Goal: Task Accomplishment & Management: Use online tool/utility

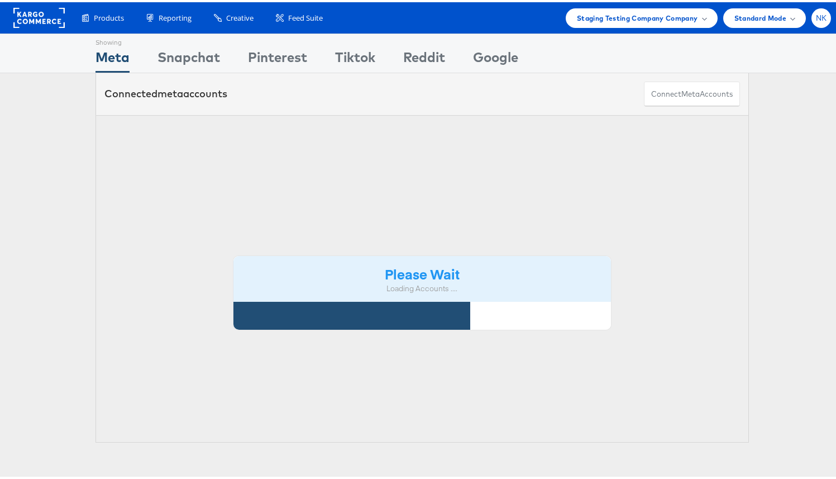
click at [819, 14] on div "NK" at bounding box center [821, 16] width 20 height 20
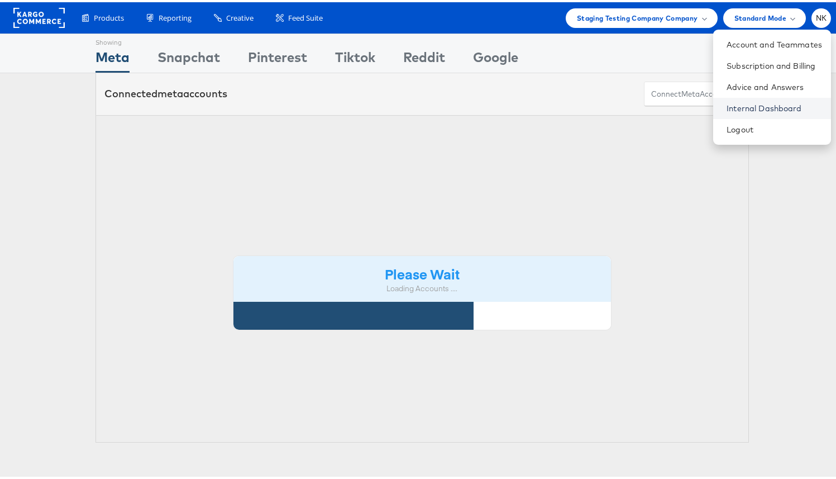
click at [761, 107] on link "Internal Dashboard" at bounding box center [773, 106] width 95 height 11
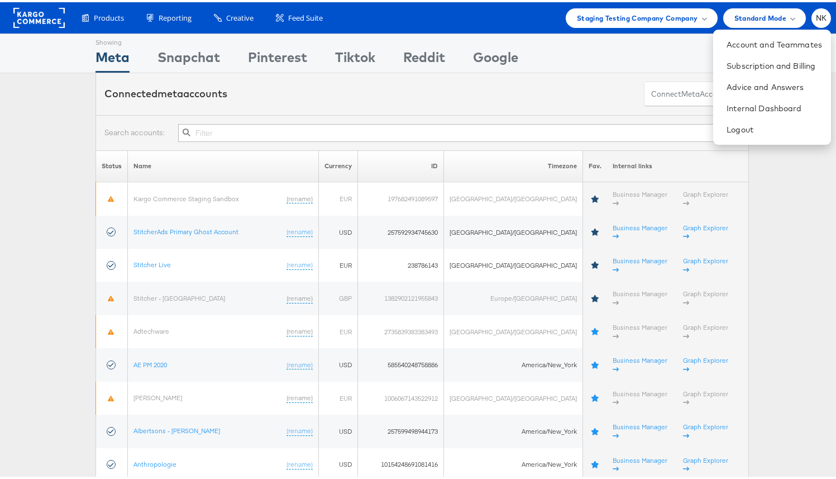
click at [51, 18] on rect at bounding box center [38, 16] width 51 height 20
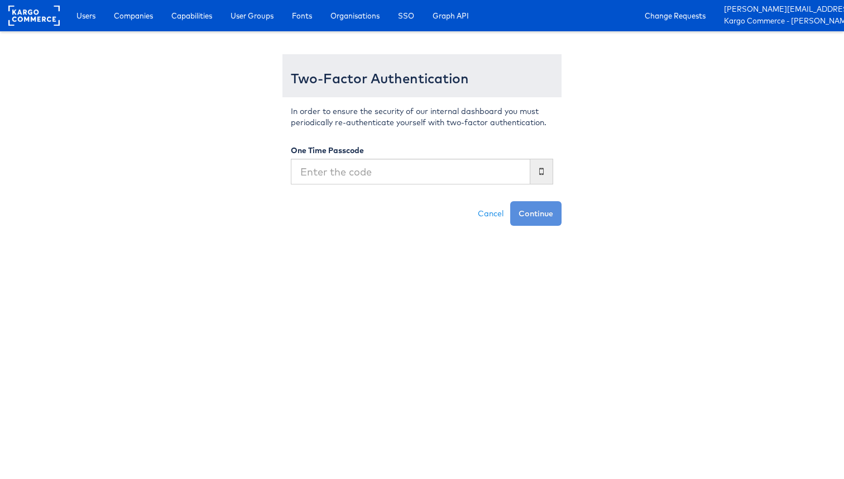
click at [348, 173] on input "text" at bounding box center [411, 172] width 240 height 26
type input "280194"
click at [510, 201] on button "Continue" at bounding box center [535, 213] width 51 height 25
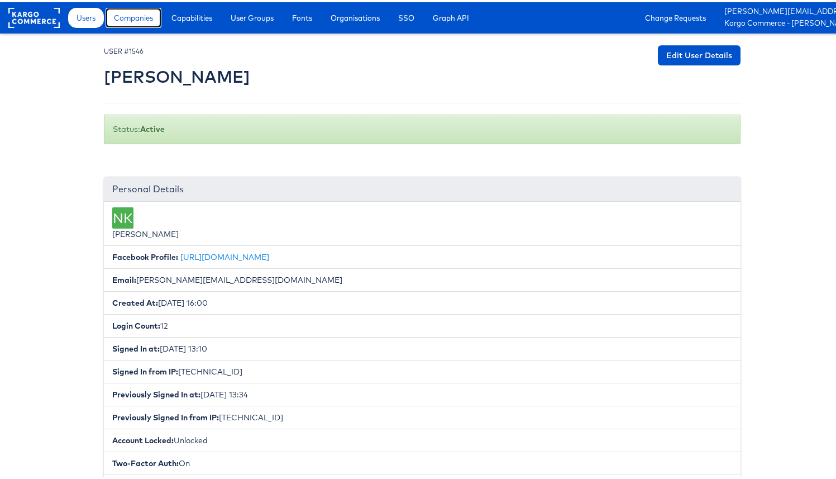
click at [138, 23] on link "Companies" at bounding box center [134, 16] width 56 height 20
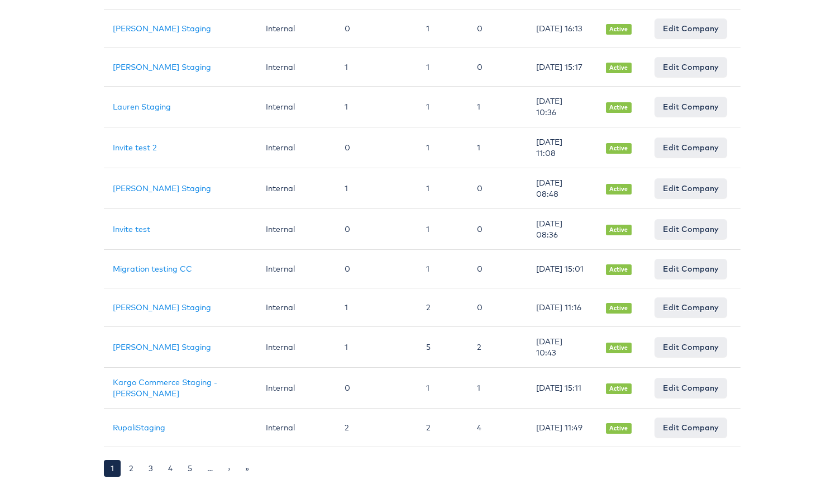
scroll to position [778, 0]
click at [128, 459] on link "2" at bounding box center [131, 465] width 18 height 17
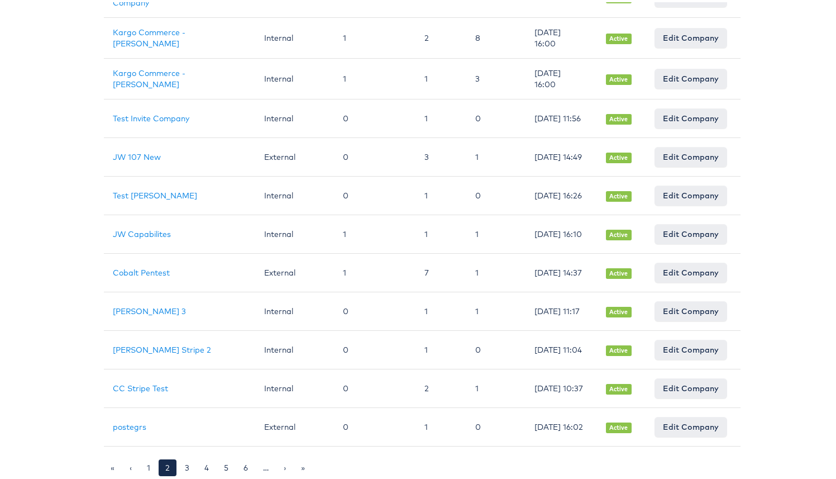
scroll to position [796, 0]
click at [144, 461] on link "1" at bounding box center [148, 465] width 17 height 17
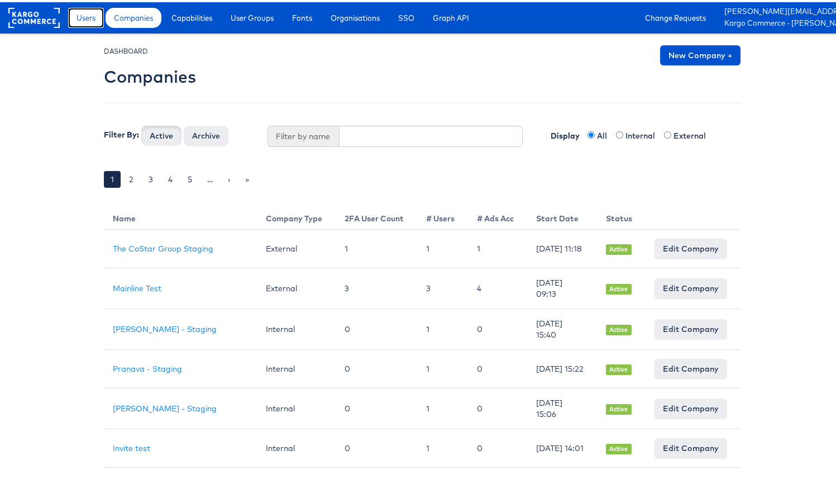
click at [94, 23] on link "Users" at bounding box center [86, 16] width 36 height 20
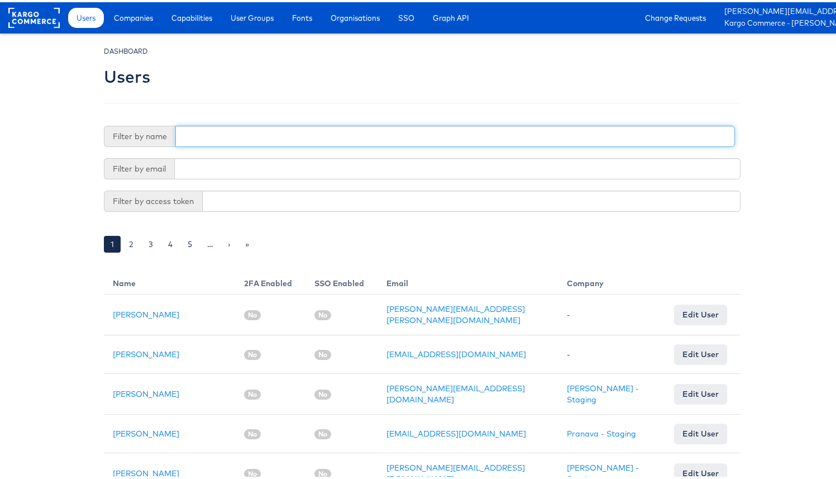
click at [284, 137] on input "text" at bounding box center [454, 133] width 559 height 21
type input "e"
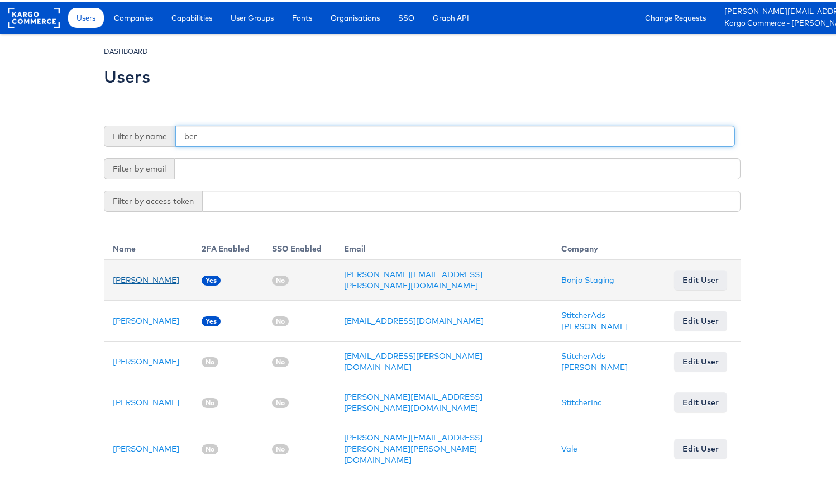
type input "ber"
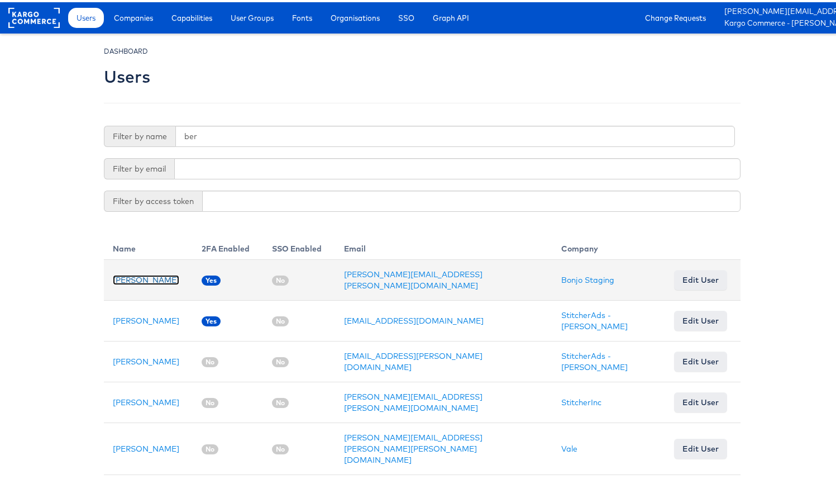
click at [173, 274] on link "[PERSON_NAME]" at bounding box center [146, 277] width 66 height 10
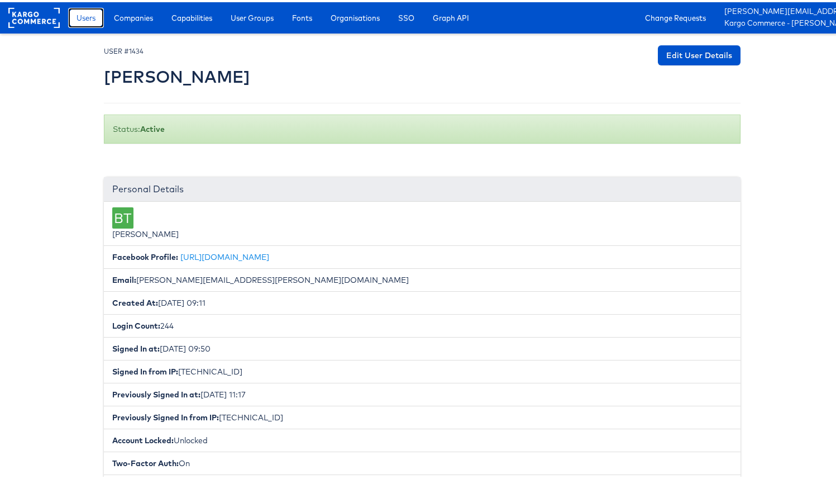
click at [89, 18] on span "Users" at bounding box center [85, 15] width 19 height 11
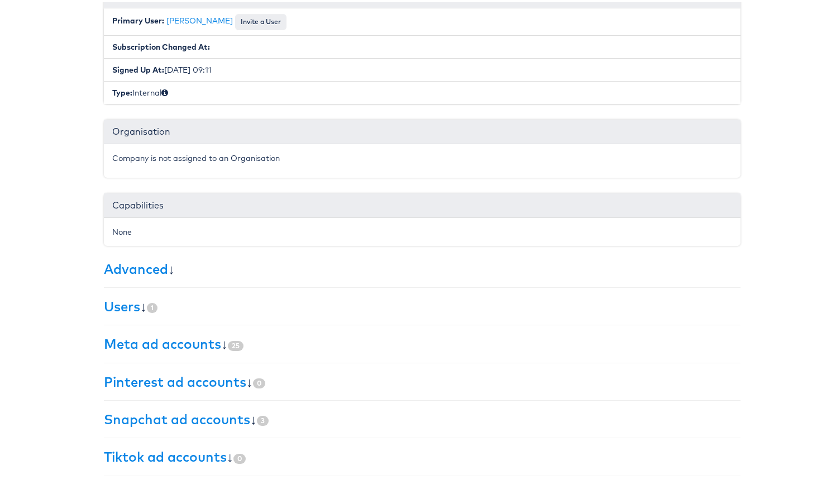
scroll to position [177, 0]
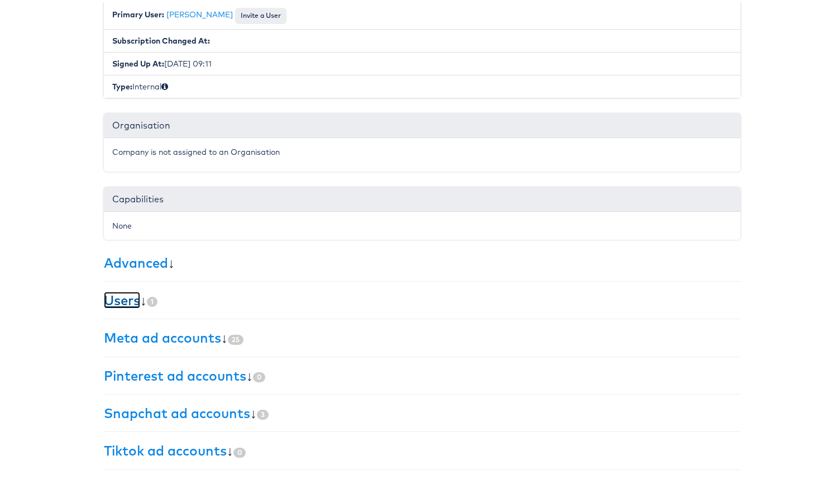
click at [127, 302] on link "Users" at bounding box center [122, 297] width 36 height 17
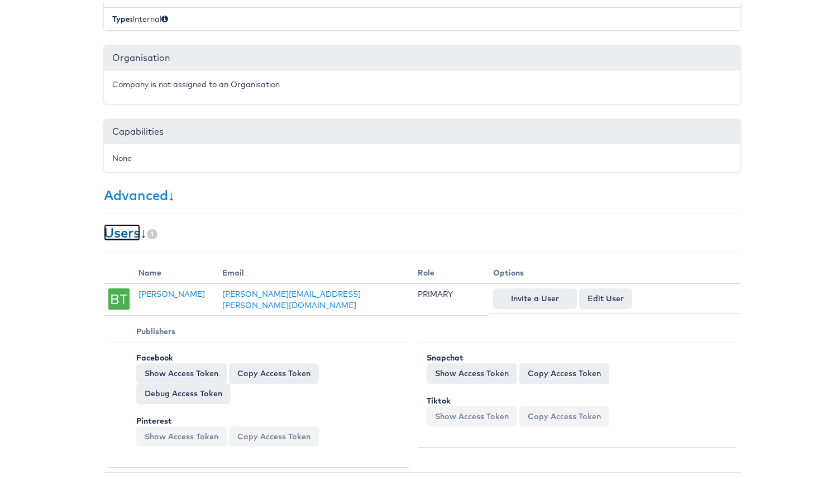
scroll to position [166, 0]
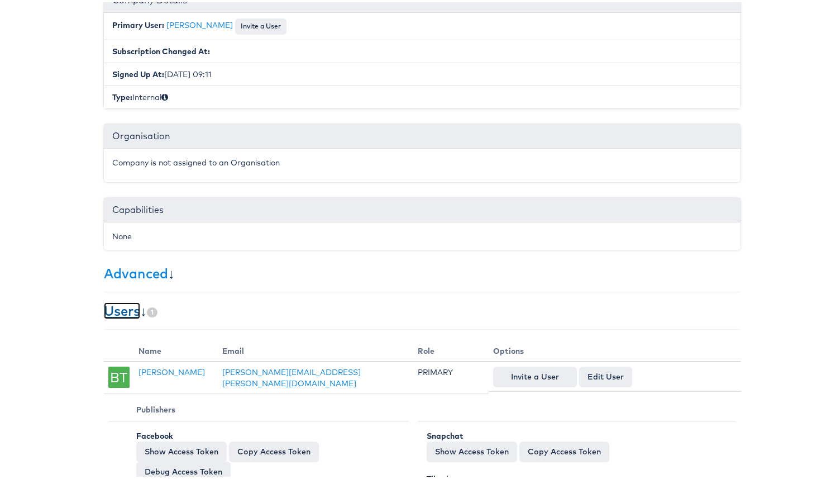
click at [132, 303] on link "Users" at bounding box center [122, 308] width 36 height 17
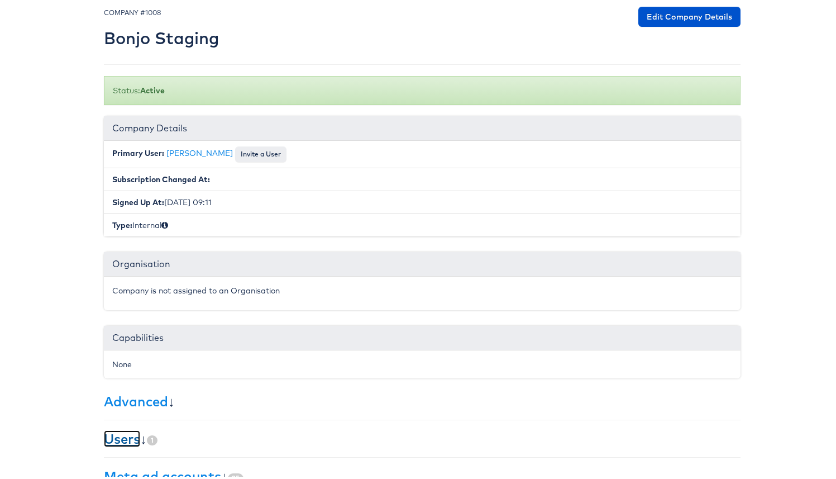
scroll to position [0, 0]
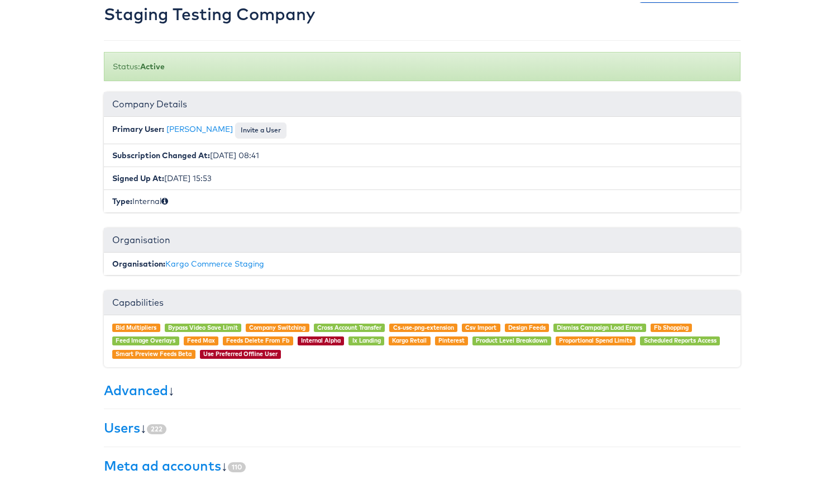
scroll to position [190, 0]
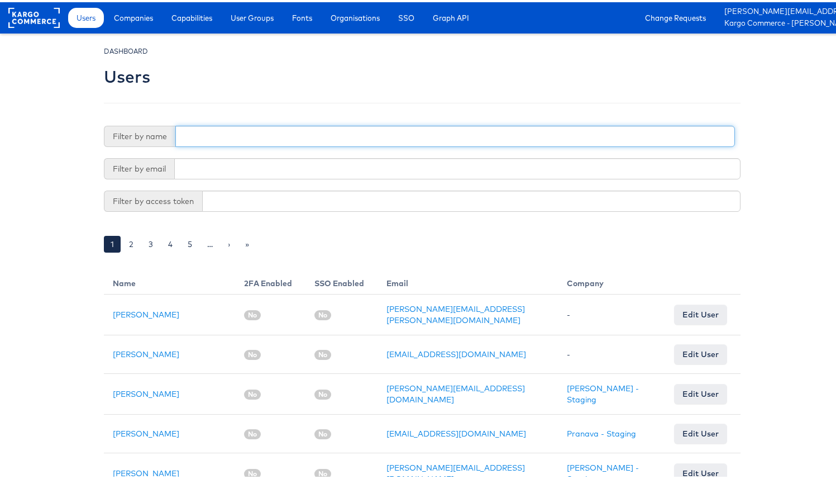
click at [227, 135] on input "text" at bounding box center [454, 133] width 559 height 21
type input "namit"
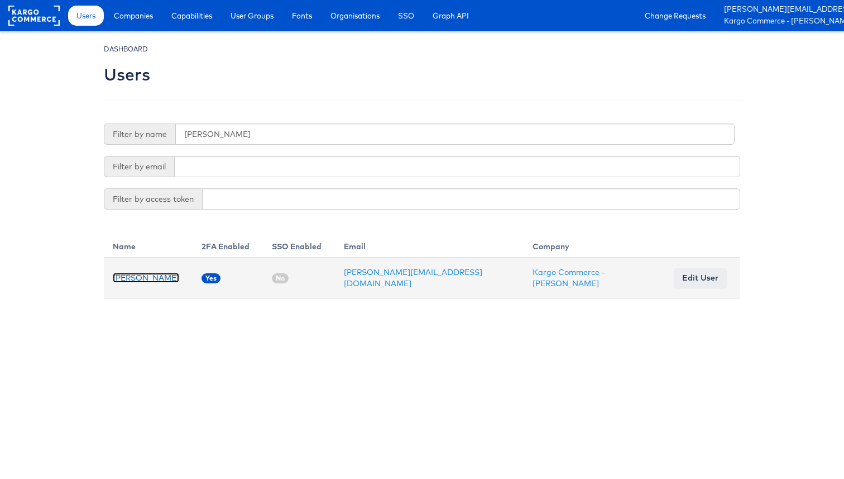
click at [159, 275] on link "[PERSON_NAME]" at bounding box center [146, 277] width 66 height 10
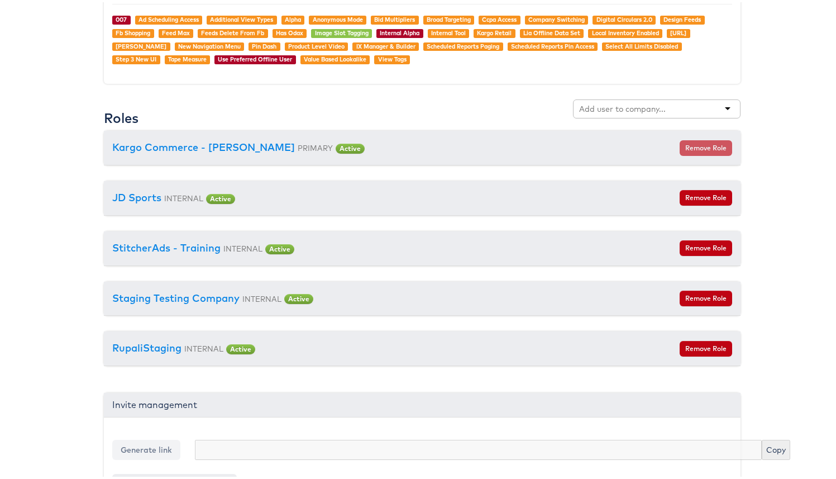
scroll to position [1177, 0]
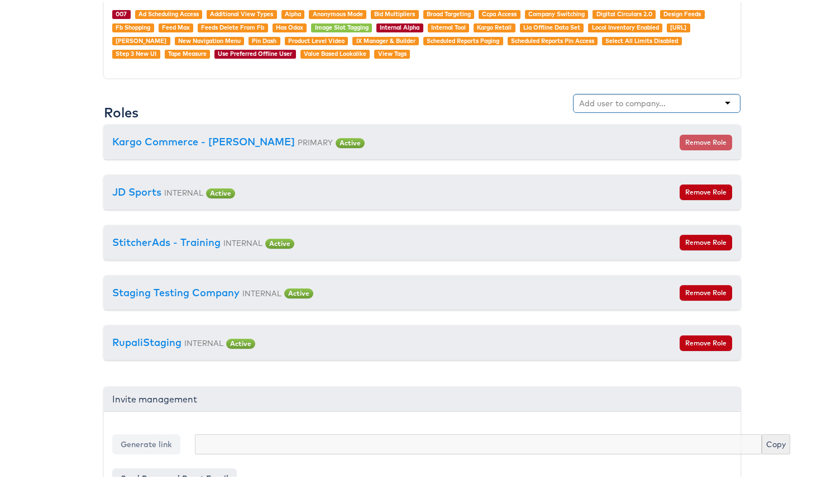
click at [595, 106] on input "text" at bounding box center [623, 100] width 88 height 11
type input "bonjo"
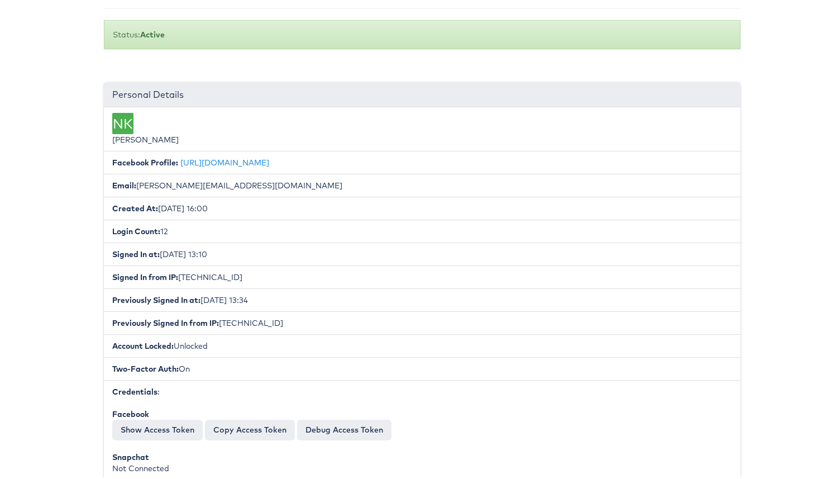
scroll to position [0, 0]
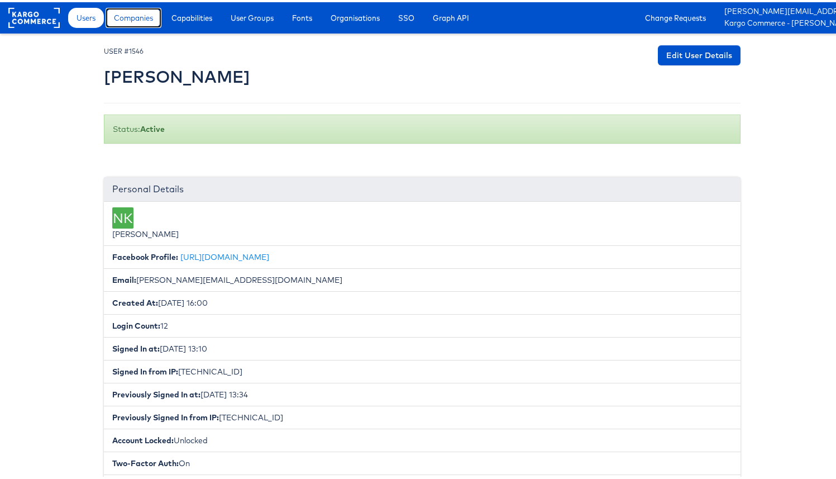
click at [117, 20] on span "Companies" at bounding box center [133, 15] width 39 height 11
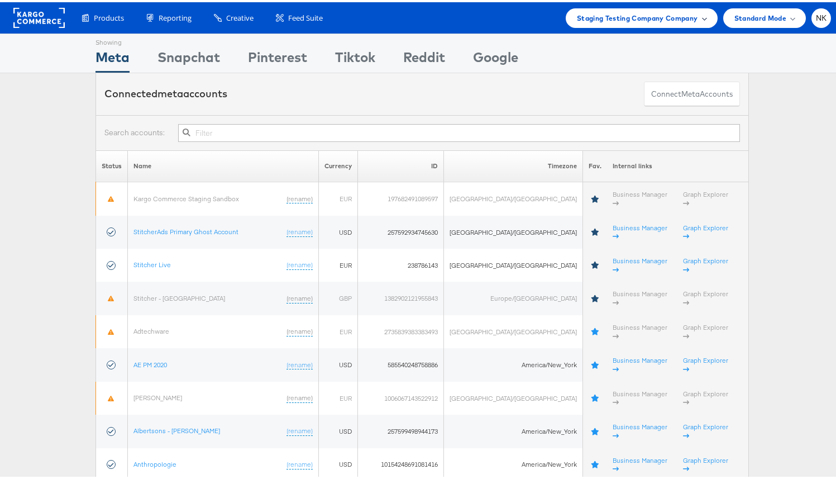
click at [626, 21] on span "Staging Testing Company Company" at bounding box center [637, 16] width 121 height 12
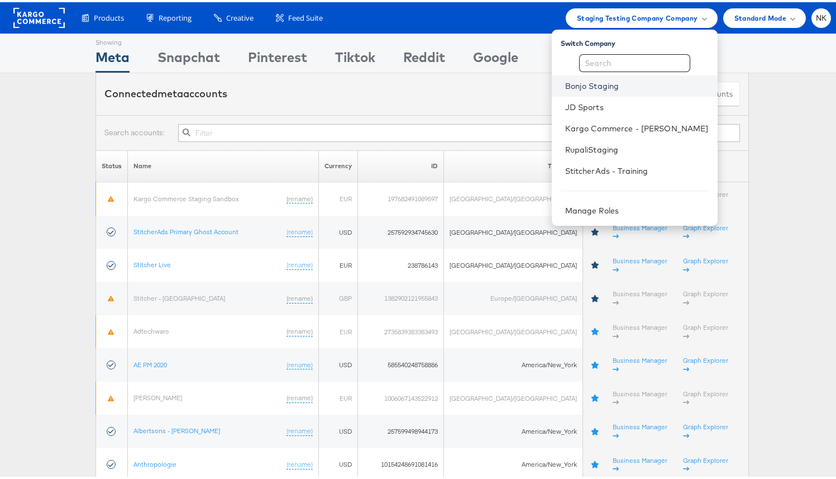
click at [595, 84] on link "Bonjo Staging" at bounding box center [637, 83] width 144 height 11
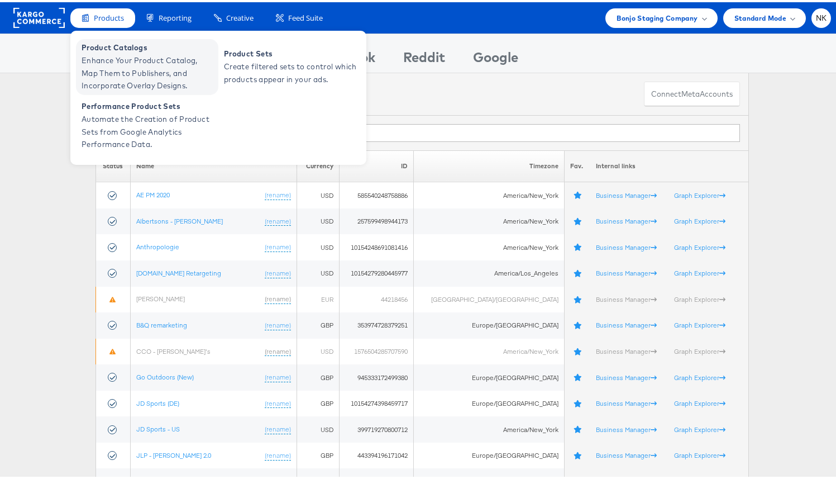
click at [122, 58] on span "Enhance Your Product Catalog, Map Them to Publishers, and Incorporate Overlay D…" at bounding box center [149, 71] width 134 height 38
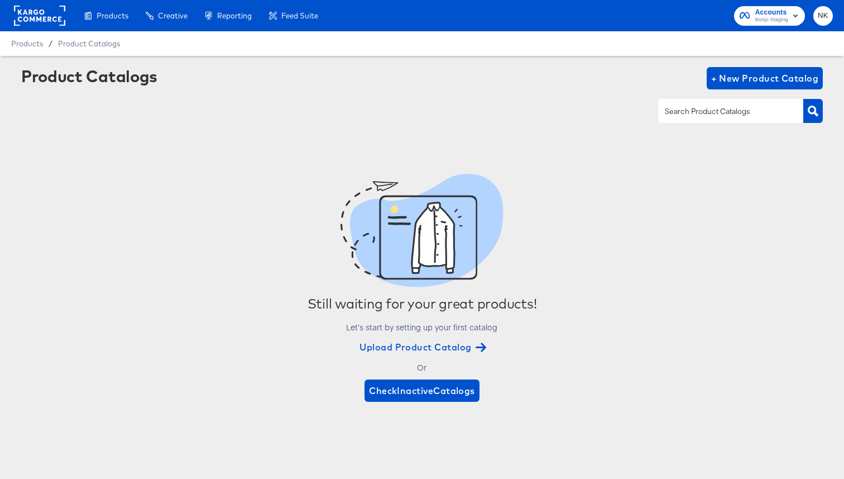
click at [49, 13] on rect at bounding box center [39, 16] width 51 height 20
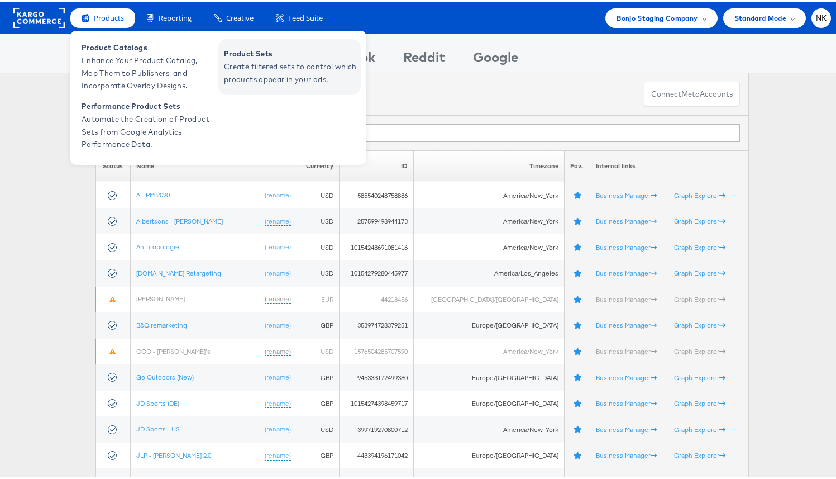
click at [239, 71] on span "Create filtered sets to control which products appear in your ads." at bounding box center [291, 71] width 134 height 26
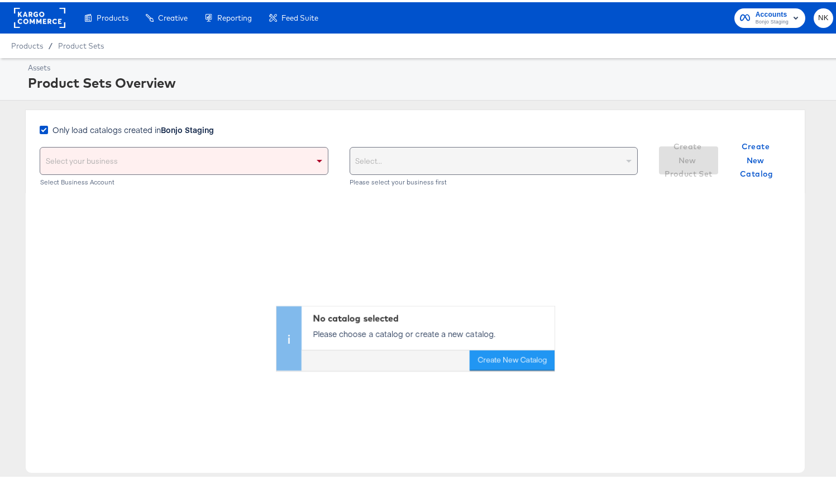
click at [54, 21] on rect at bounding box center [39, 16] width 51 height 20
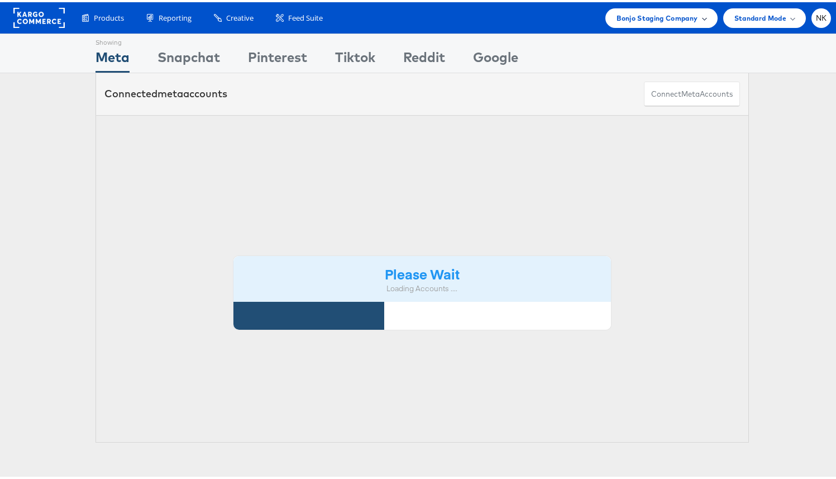
click at [629, 20] on span "Bonjo Staging Company" at bounding box center [656, 16] width 81 height 12
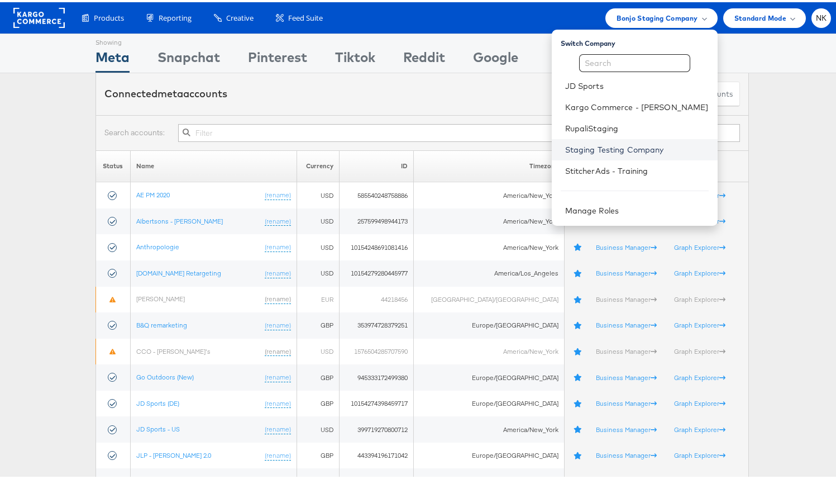
click at [610, 146] on link "Staging Testing Company" at bounding box center [637, 147] width 144 height 11
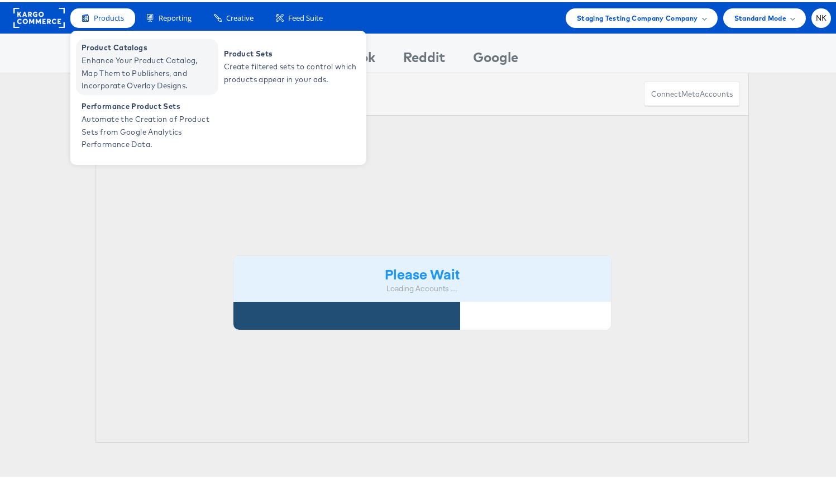
click at [109, 54] on span "Enhance Your Product Catalog, Map Them to Publishers, and Incorporate Overlay D…" at bounding box center [149, 71] width 134 height 38
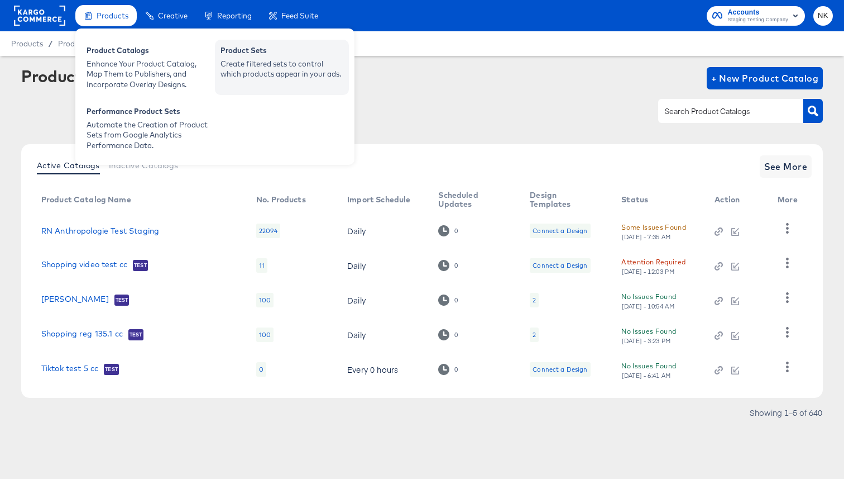
click at [221, 64] on div "Create filtered sets to control which products appear in your ads." at bounding box center [282, 69] width 123 height 21
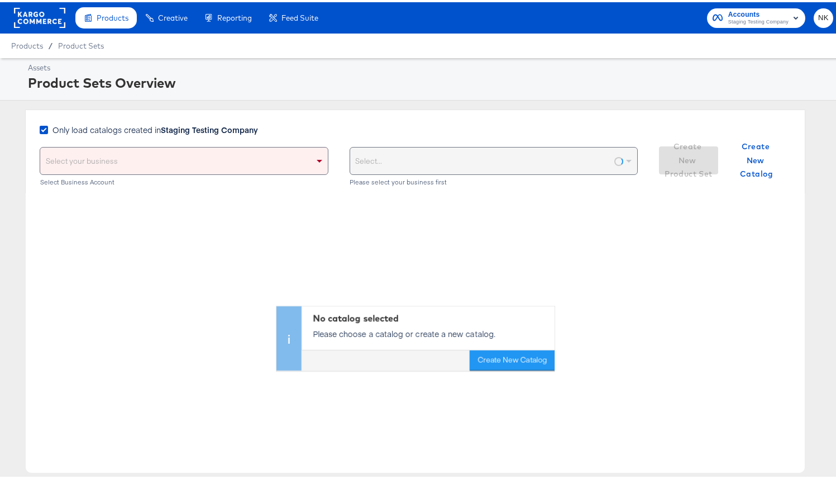
scroll to position [106, 0]
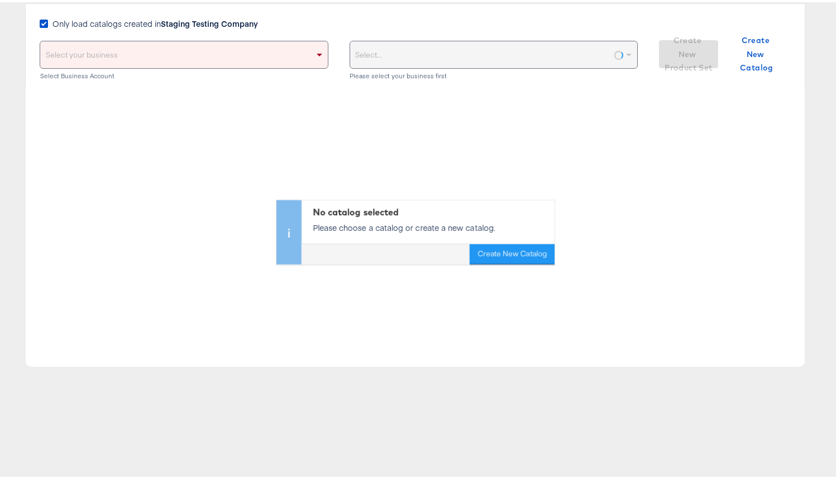
click at [204, 59] on div "Select your business" at bounding box center [184, 52] width 288 height 27
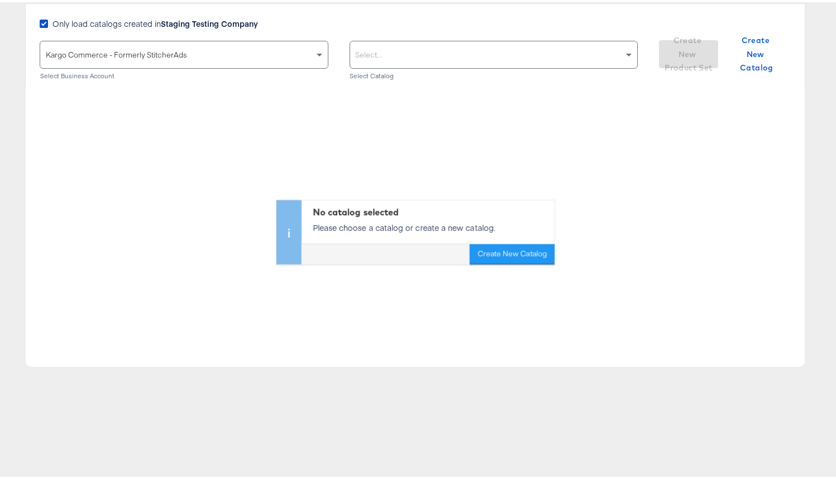
scroll to position [0, 0]
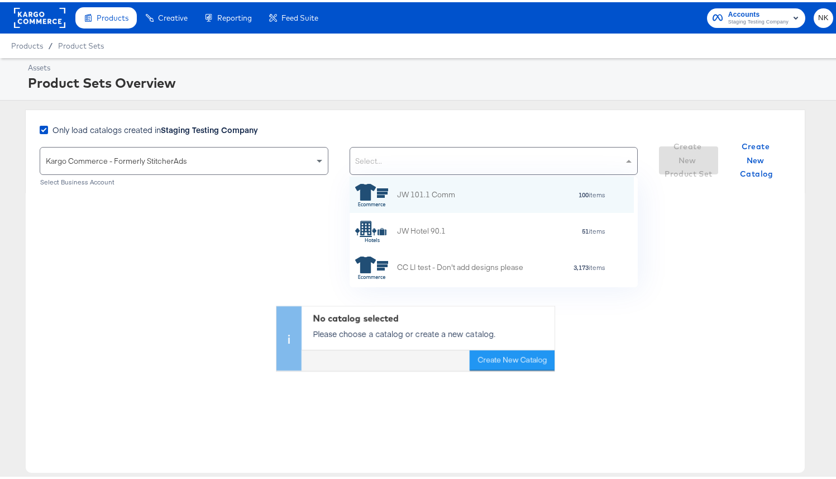
click at [416, 149] on div "Select..." at bounding box center [494, 158] width 288 height 27
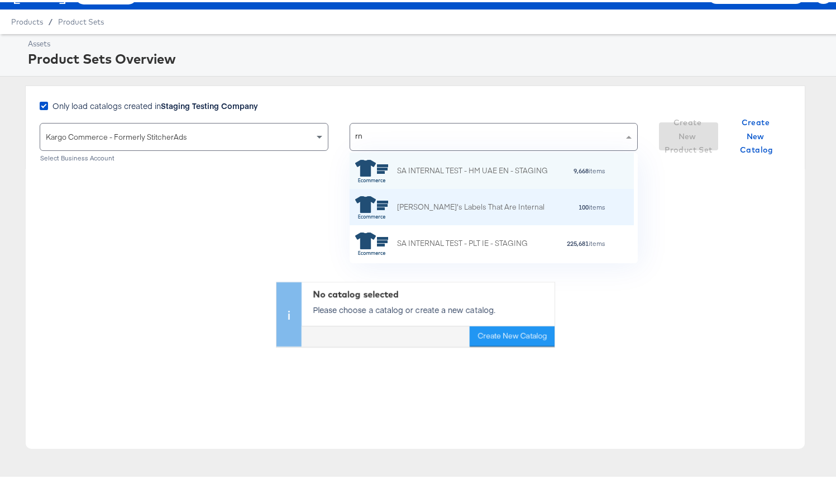
type input "r"
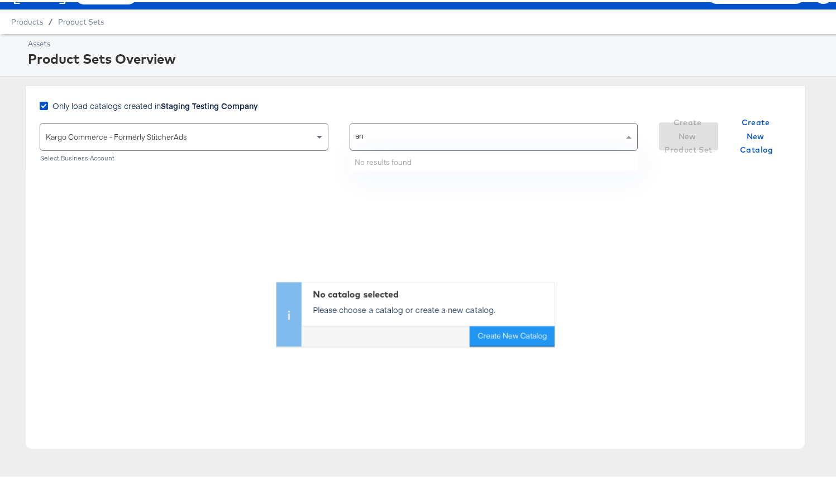
type input "a"
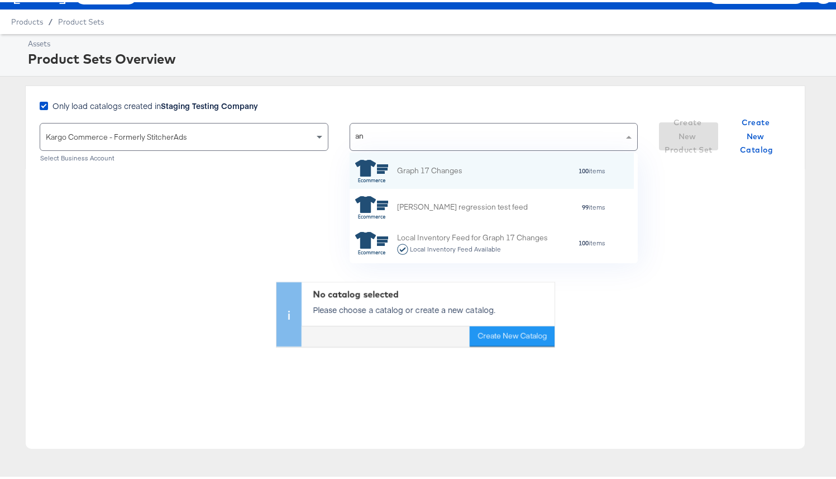
scroll to position [102, 276]
type input "a"
click at [592, 52] on div "Product Sets Overview" at bounding box center [429, 56] width 802 height 19
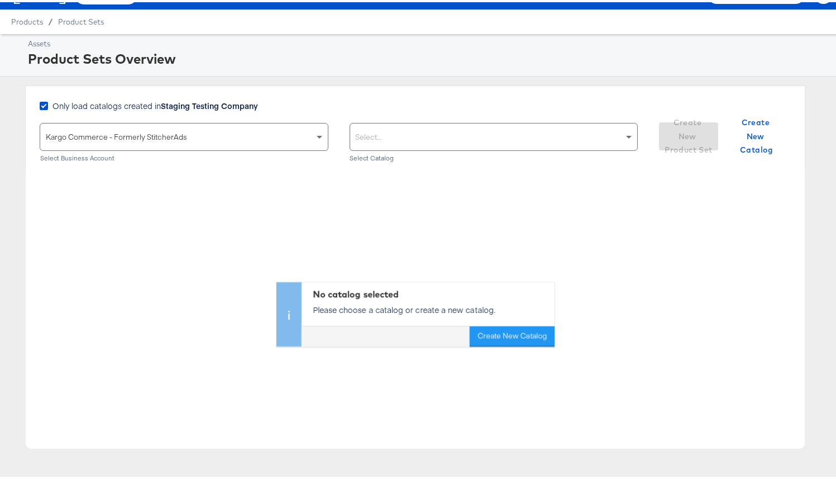
click at [304, 126] on div "Kargo Commerce - Formerly StitcherAds" at bounding box center [184, 134] width 288 height 27
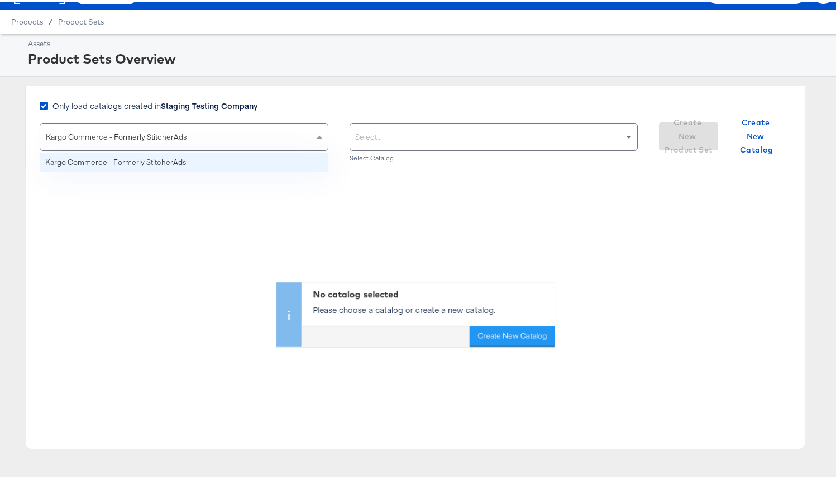
click at [348, 101] on div "Only load catalogs created in Staging Testing Company" at bounding box center [339, 109] width 598 height 23
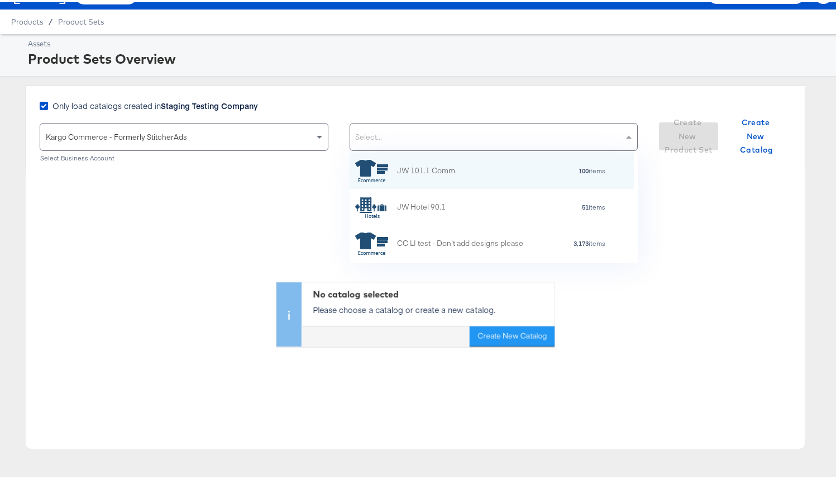
click at [378, 135] on div "Select..." at bounding box center [494, 134] width 288 height 27
paste input "1640857423274347"
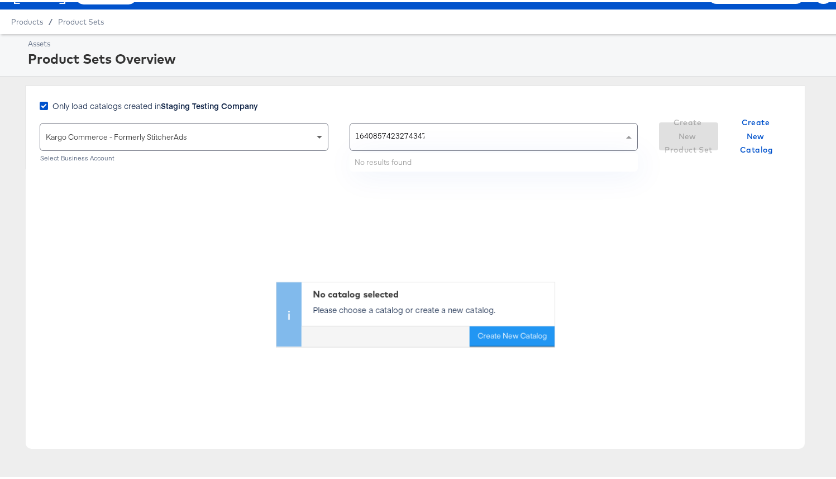
drag, startPoint x: 445, startPoint y: 131, endPoint x: 310, endPoint y: 131, distance: 134.6
click at [310, 131] on div "Kargo Commerce - Formerly StitcherAds Select Business Account 1640857423274347 …" at bounding box center [339, 142] width 598 height 42
drag, startPoint x: 456, startPoint y: 141, endPoint x: 312, endPoint y: 135, distance: 144.2
click at [312, 136] on div "Kargo Commerce - Formerly StitcherAds Select Business Account 1640857423274347 …" at bounding box center [339, 142] width 598 height 42
click at [395, 128] on input "1640857423274347" at bounding box center [390, 134] width 69 height 27
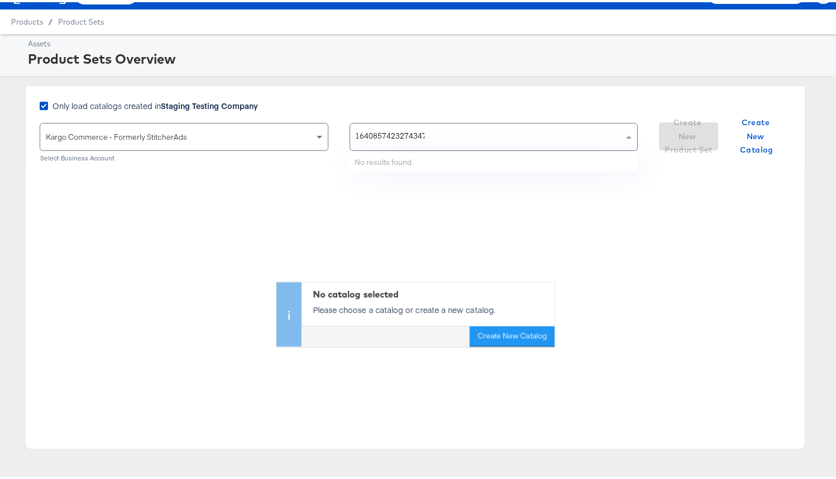
click at [395, 128] on input "1640857423274347" at bounding box center [390, 134] width 69 height 27
drag, startPoint x: 436, startPoint y: 142, endPoint x: 357, endPoint y: 133, distance: 79.7
click at [357, 133] on div "1640857423274347 1640857423274347" at bounding box center [487, 134] width 274 height 27
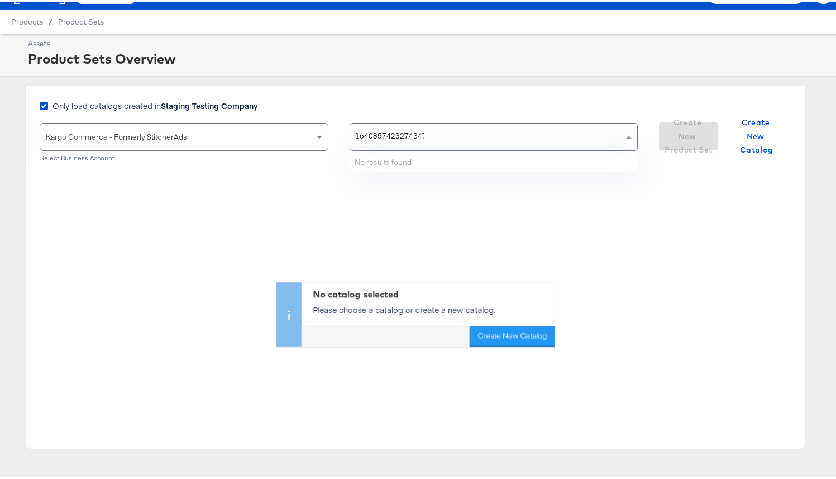
click at [413, 128] on input "1640857423274347" at bounding box center [390, 134] width 69 height 27
type input "1640857423274347"
click at [290, 133] on div "Kargo Commerce - Formerly StitcherAds" at bounding box center [184, 134] width 288 height 27
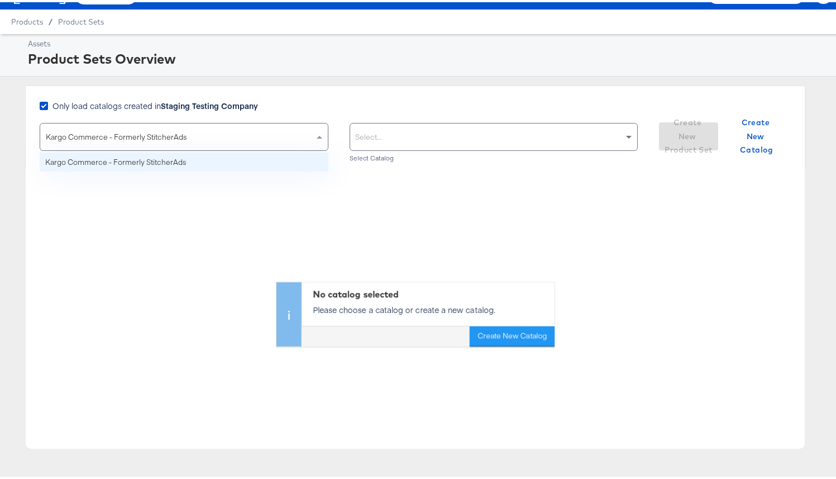
click at [276, 112] on div "Only load catalogs created in Staging Testing Company" at bounding box center [339, 109] width 598 height 23
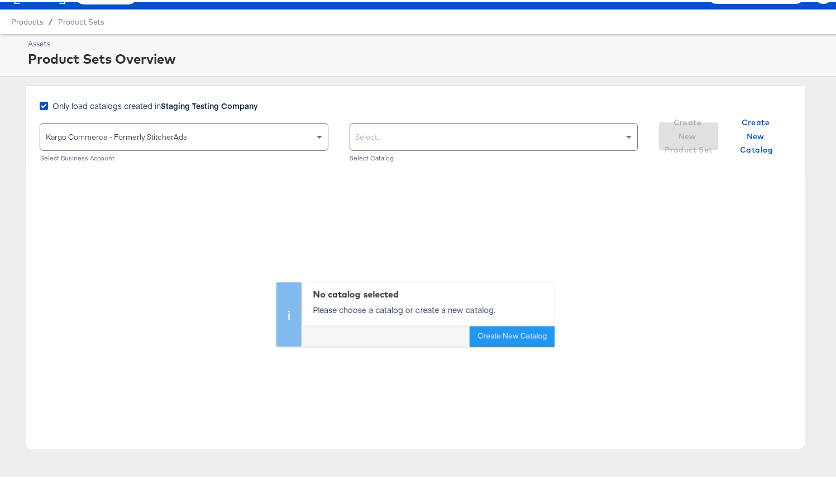
scroll to position [0, 0]
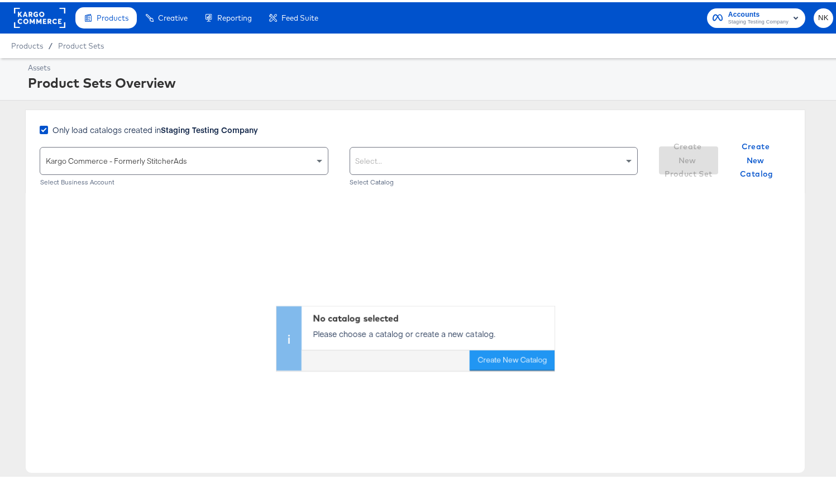
click at [56, 11] on rect at bounding box center [39, 16] width 51 height 20
